Goal: Information Seeking & Learning: Learn about a topic

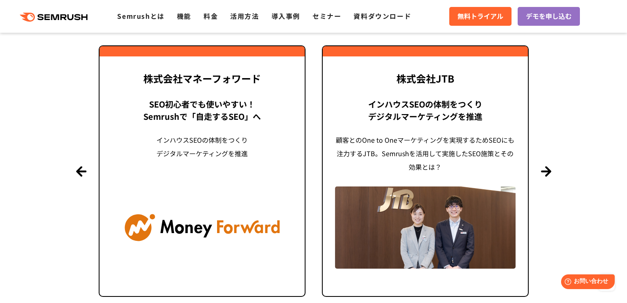
scroll to position [1995, 0]
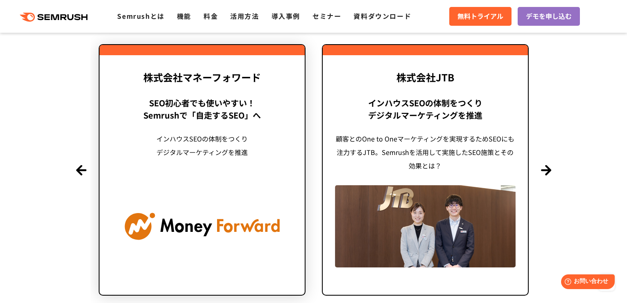
click at [219, 137] on div "インハウスSEOの体制をつくり デジタルマーケティングを推進" at bounding box center [202, 152] width 181 height 41
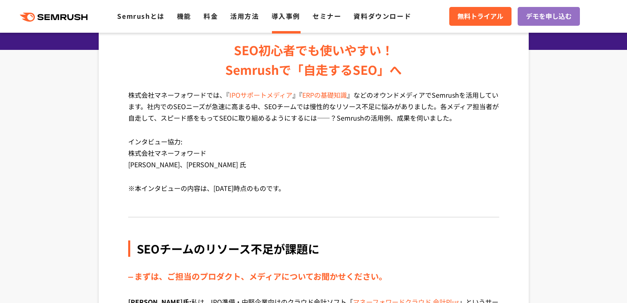
scroll to position [133, 0]
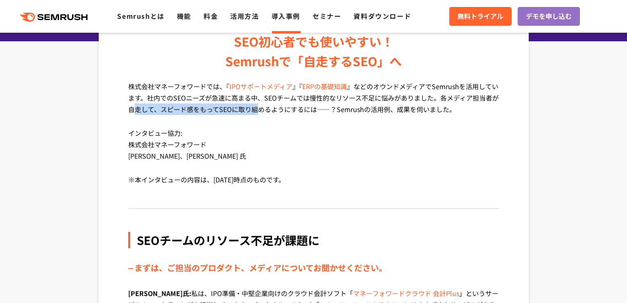
drag, startPoint x: 163, startPoint y: 109, endPoint x: 291, endPoint y: 111, distance: 128.1
click at [269, 111] on p "株式会社マネーフォワードでは、『 IPOサポートメディア 』『 ERPの基礎知識 』などのオウンドメディアでSemrushを活用しています。社内でのSEOニー…" at bounding box center [313, 104] width 371 height 47
click at [296, 111] on p "株式会社マネーフォワードでは、『 IPOサポートメディア 』『 ERPの基礎知識 』などのオウンドメディアでSemrushを活用しています。社内でのSEOニー…" at bounding box center [313, 104] width 371 height 47
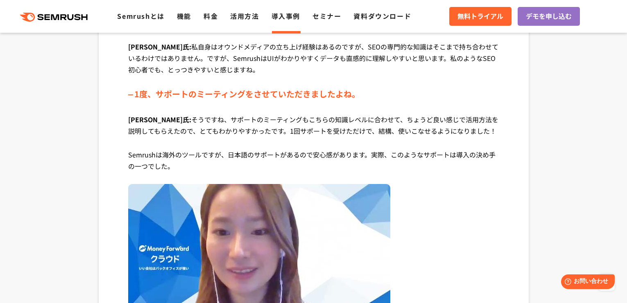
scroll to position [1374, 0]
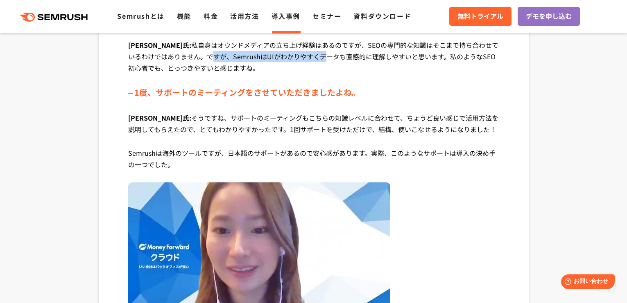
drag, startPoint x: 171, startPoint y: 57, endPoint x: 305, endPoint y: 58, distance: 134.3
click at [284, 58] on p "稲葉氏: 私自身はオウンドメディアの立ち上げ経験はあるのですが、SEOの専門的な知識はそこまで持ち合わせているわけではありません。ですが、SemrushはUI…" at bounding box center [313, 62] width 371 height 47
click at [338, 58] on p "稲葉氏: 私自身はオウンドメディアの立ち上げ経験はあるのですが、SEOの専門的な知識はそこまで持ち合わせているわけではありません。ですが、SemrushはUI…" at bounding box center [313, 62] width 371 height 47
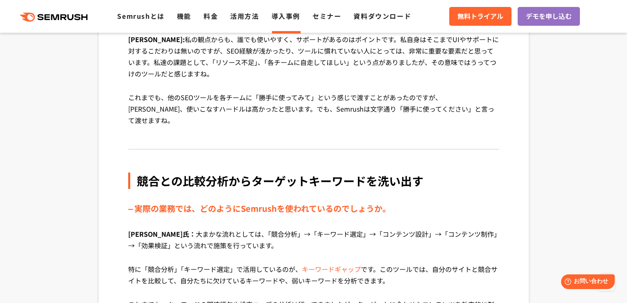
scroll to position [1694, 0]
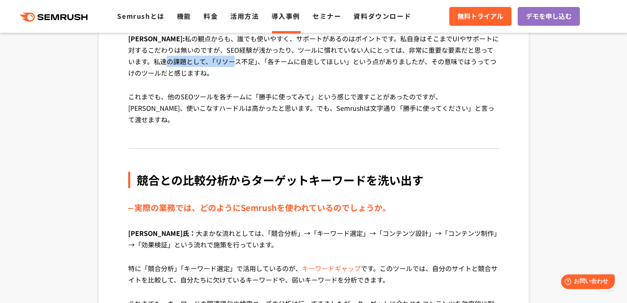
drag, startPoint x: 129, startPoint y: 61, endPoint x: 199, endPoint y: 59, distance: 70.4
click at [199, 59] on div "SEO初心者でも使いやすい！ Semrushで「自走するSEO」へ 株式会社マネーフォワードでは、『 IPOサポートメディア 』『 ERPの基礎知識 』などの…" at bounding box center [314, 13] width 430 height 3130
click at [237, 60] on p "清水氏: 私の観点からも、誰でも使いやすく、サポートがあるのはポイントです。私自身はそこまでUIやサポートに対するこだわりは無いのですが、SEO経験が浅かった…" at bounding box center [313, 62] width 371 height 58
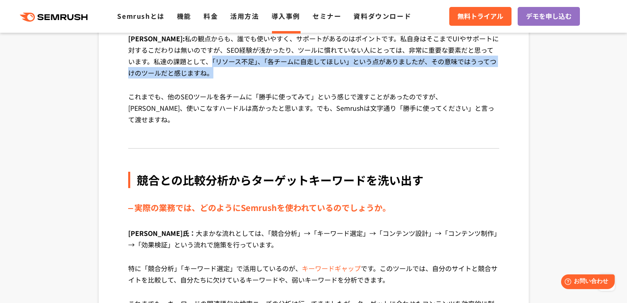
drag, startPoint x: 173, startPoint y: 61, endPoint x: 298, endPoint y: 88, distance: 127.7
click at [329, 73] on p "清水氏: 私の観点からも、誰でも使いやすく、サポートがあるのはポイントです。私自身はそこまでUIやサポートに対するこだわりは無いのですが、SEO経験が浅かった…" at bounding box center [313, 62] width 371 height 58
drag, startPoint x: 298, startPoint y: 88, endPoint x: 231, endPoint y: 88, distance: 66.7
click at [295, 88] on p "清水氏: 私の観点からも、誰でも使いやすく、サポートがあるのはポイントです。私自身はそこまでUIやサポートに対するこだわりは無いのですが、SEO経験が浅かった…" at bounding box center [313, 62] width 371 height 58
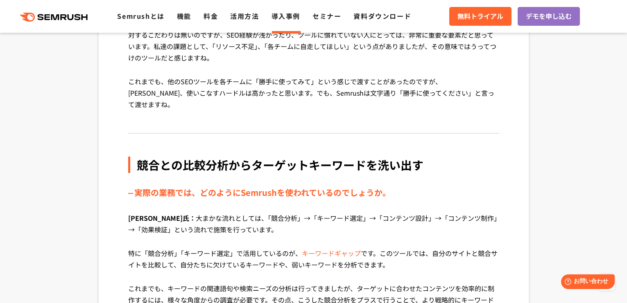
scroll to position [1710, 0]
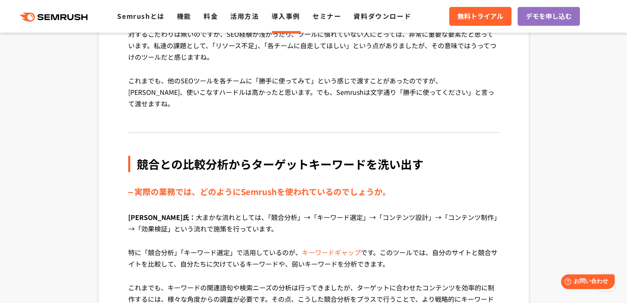
click at [201, 87] on p "これまでも、他のSEOツールを各チームに「勝手に使ってみて」という感じで渡すことがあったのですが、正直、使いこなすハードルは高かったと思います。でも、Semr…" at bounding box center [313, 98] width 371 height 47
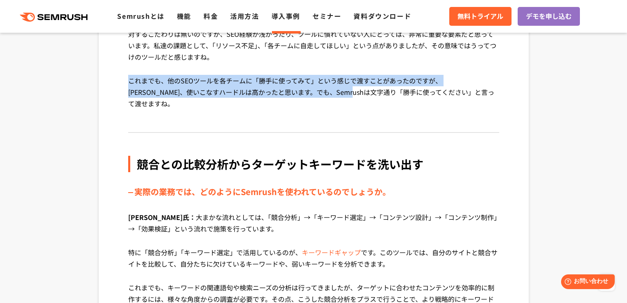
drag, startPoint x: 129, startPoint y: 78, endPoint x: 336, endPoint y: 96, distance: 207.9
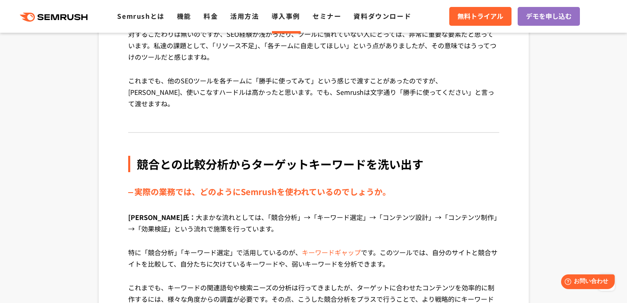
click at [381, 99] on p "これまでも、他のSEOツールを各チームに「勝手に使ってみて」という感じで渡すことがあったのですが、正直、使いこなすハードルは高かったと思います。でも、Semr…" at bounding box center [313, 98] width 371 height 47
drag, startPoint x: 198, startPoint y: 92, endPoint x: 390, endPoint y: 95, distance: 192.0
click at [341, 90] on p "これまでも、他のSEOツールを各チームに「勝手に使ってみて」という感じで渡すことがあったのですが、正直、使いこなすハードルは高かったと思います。でも、Semr…" at bounding box center [313, 98] width 371 height 47
click at [393, 95] on p "これまでも、他のSEOツールを各チームに「勝手に使ってみて」という感じで渡すことがあったのですが、正直、使いこなすハードルは高かったと思います。でも、Semr…" at bounding box center [313, 98] width 371 height 47
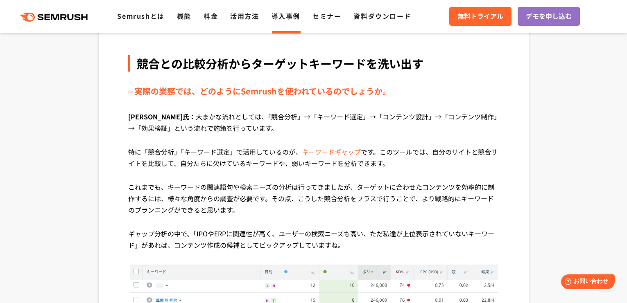
scroll to position [1812, 0]
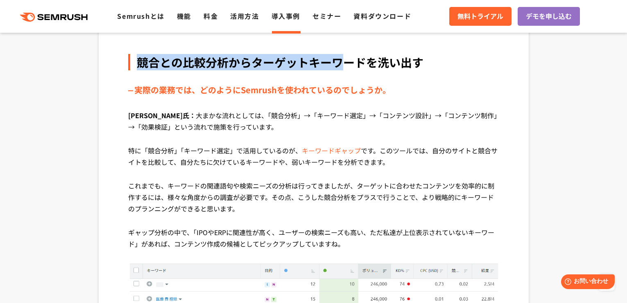
drag, startPoint x: 138, startPoint y: 50, endPoint x: 346, endPoint y: 53, distance: 208.4
click at [346, 54] on div "競合との比較分析からターゲットキーワードを洗い出す" at bounding box center [313, 62] width 371 height 16
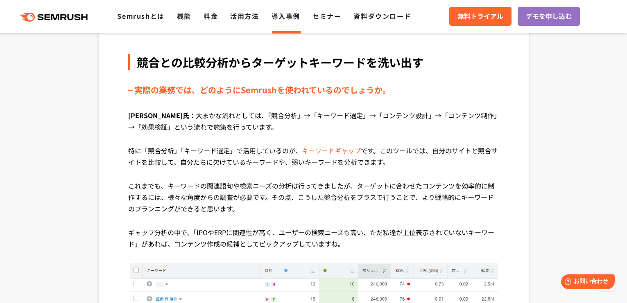
click at [363, 54] on div "競合との比較分析からターゲットキーワードを洗い出す" at bounding box center [313, 62] width 371 height 16
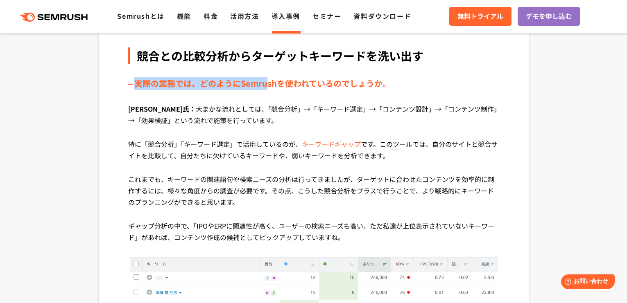
drag, startPoint x: 134, startPoint y: 71, endPoint x: 275, endPoint y: 72, distance: 141.2
click at [268, 77] on div "実際の業務では、どのようにSemrushを使われているのでしょうか。" at bounding box center [313, 83] width 371 height 13
click at [276, 77] on div "実際の業務では、どのようにSemrushを使われているのでしょうか。" at bounding box center [313, 83] width 371 height 13
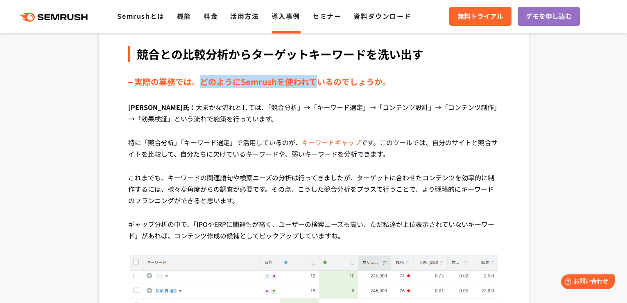
drag, startPoint x: 200, startPoint y: 73, endPoint x: 320, endPoint y: 79, distance: 120.1
click at [319, 75] on div "実際の業務では、どのようにSemrushを使われているのでしょうか。" at bounding box center [313, 81] width 371 height 13
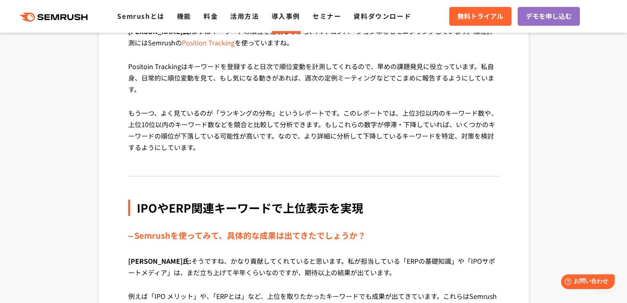
scroll to position [2318, 0]
